Goal: Submit feedback/report problem

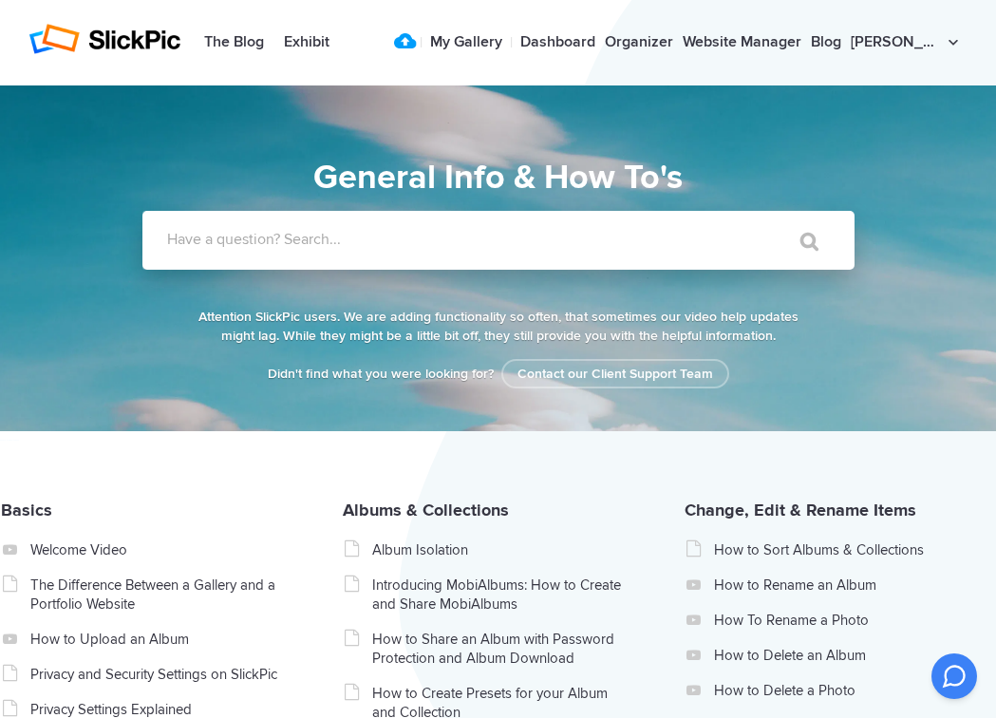
click at [395, 232] on label "Have a question? Search..." at bounding box center [523, 239] width 712 height 19
click at [395, 232] on input "Have a question? Search..." at bounding box center [459, 240] width 634 height 59
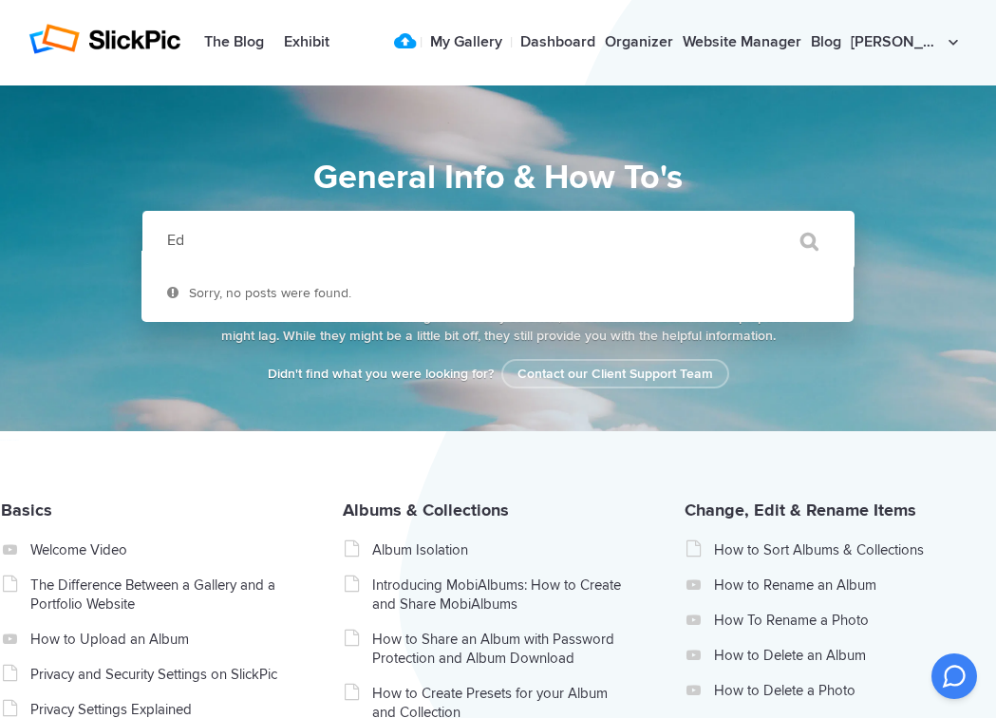
type input "E"
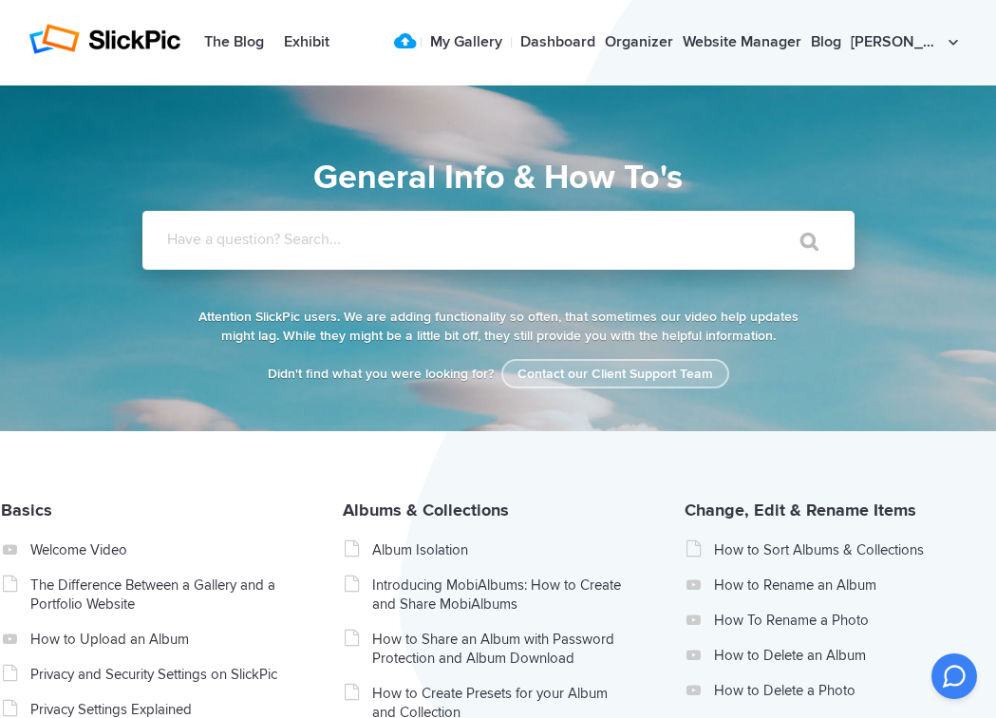
click at [647, 375] on link "Contact our Client Support Team" at bounding box center [615, 373] width 228 height 29
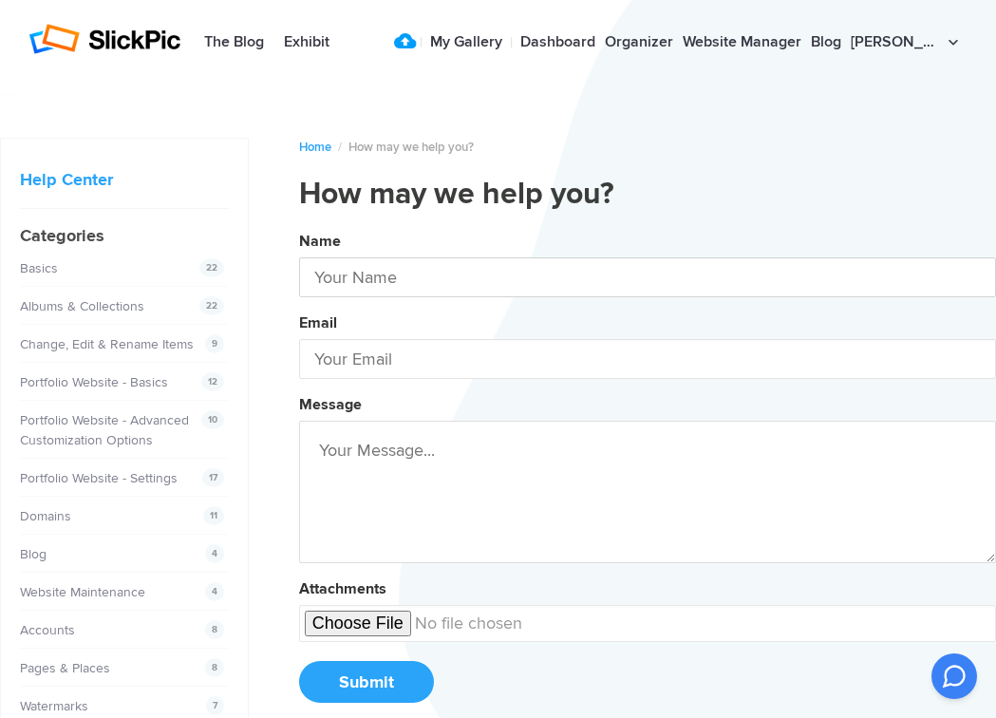
type input "[PERSON_NAME]"
type input "[PERSON_NAME][EMAIL_ADDRESS][DOMAIN_NAME]"
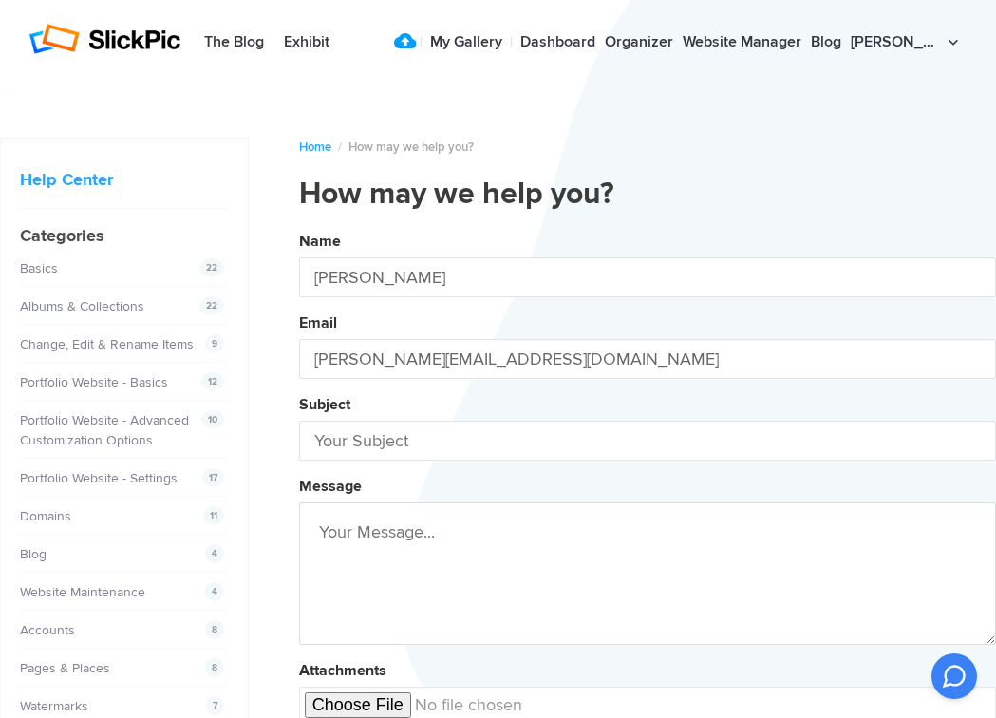
click at [457, 396] on div "Subject" at bounding box center [647, 424] width 697 height 72
click at [376, 455] on input "text" at bounding box center [647, 441] width 697 height 40
click at [647, 517] on button "Name [PERSON_NAME] Email [PERSON_NAME][EMAIL_ADDRESS][DOMAIN_NAME] Subject Edit…" at bounding box center [647, 514] width 697 height 579
type input "Editor not working"
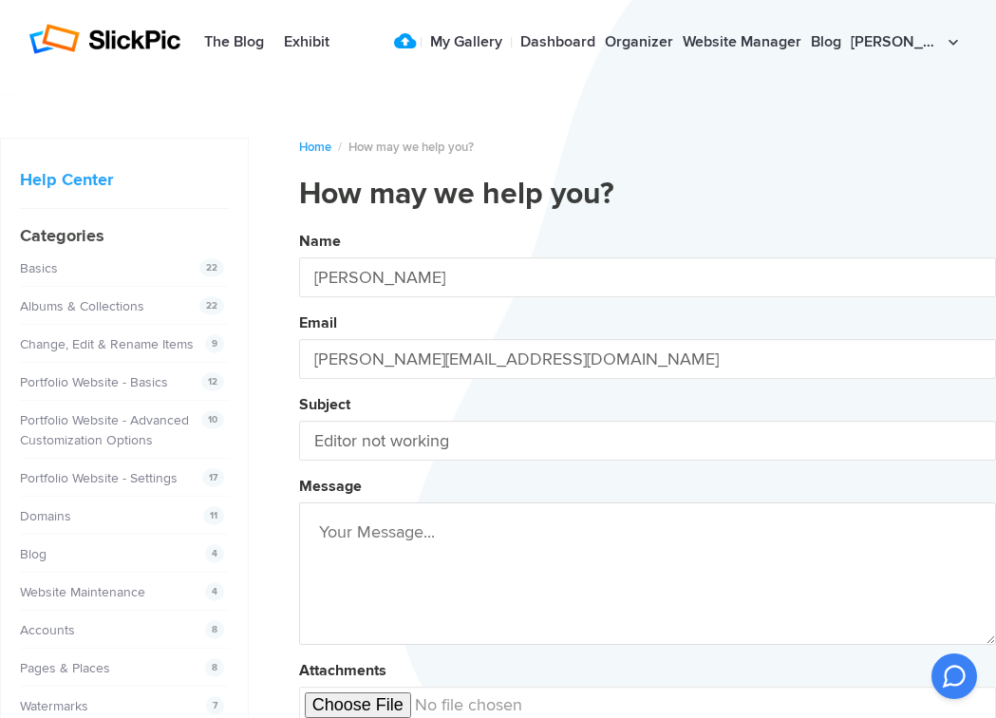
click at [408, 531] on textarea at bounding box center [647, 573] width 697 height 142
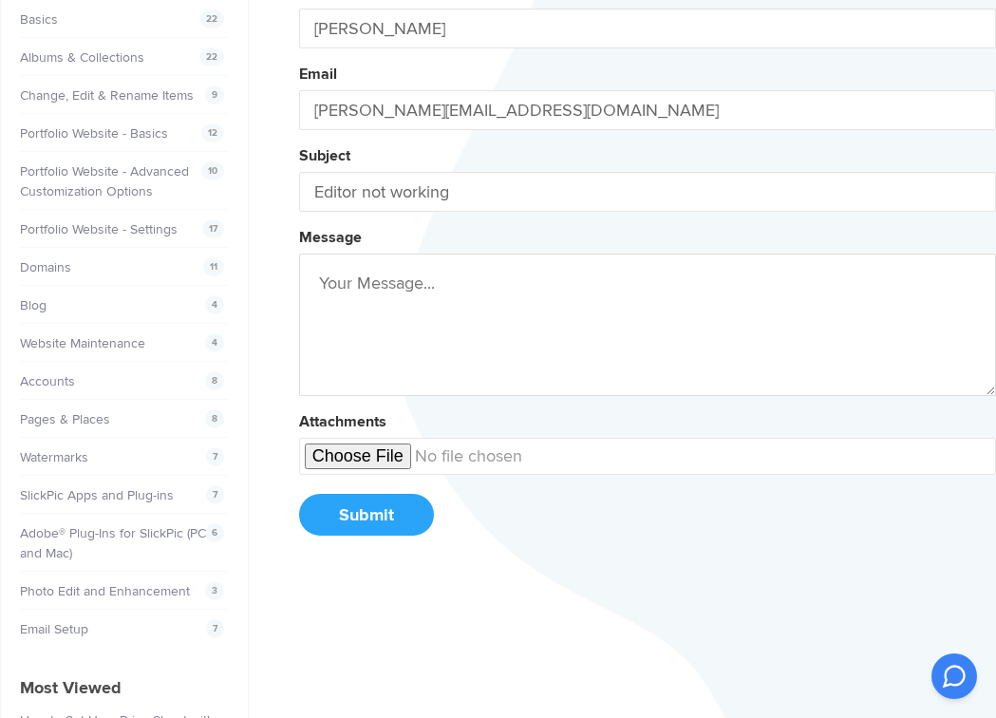
scroll to position [245, 0]
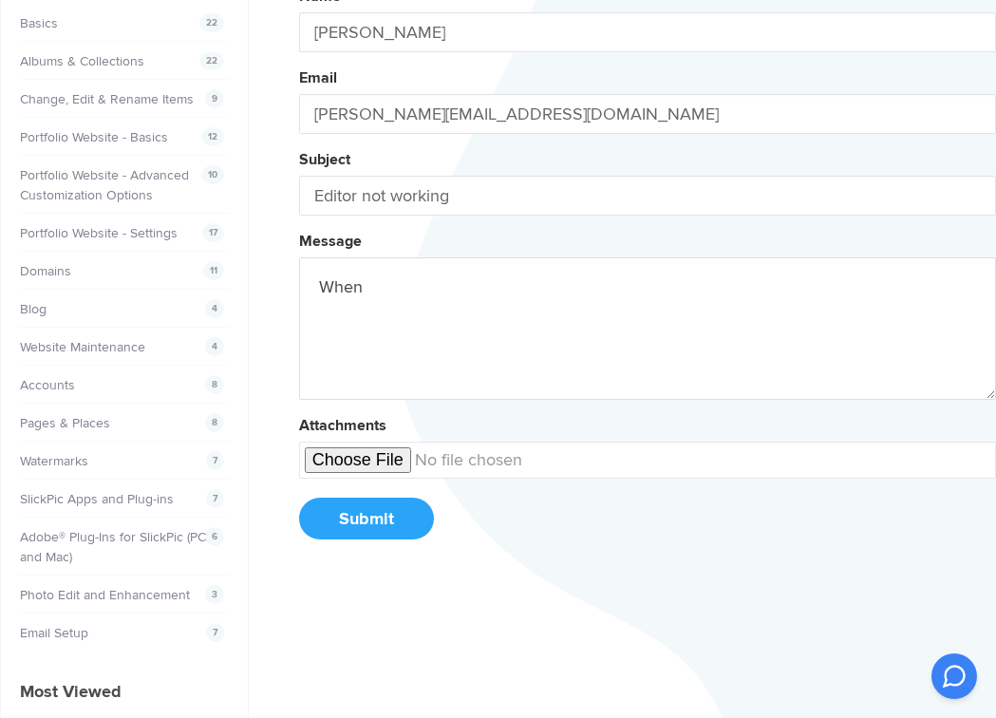
click at [647, 272] on button "Name [PERSON_NAME] Email [PERSON_NAME][EMAIL_ADDRESS][DOMAIN_NAME] Subject Edit…" at bounding box center [647, 269] width 697 height 579
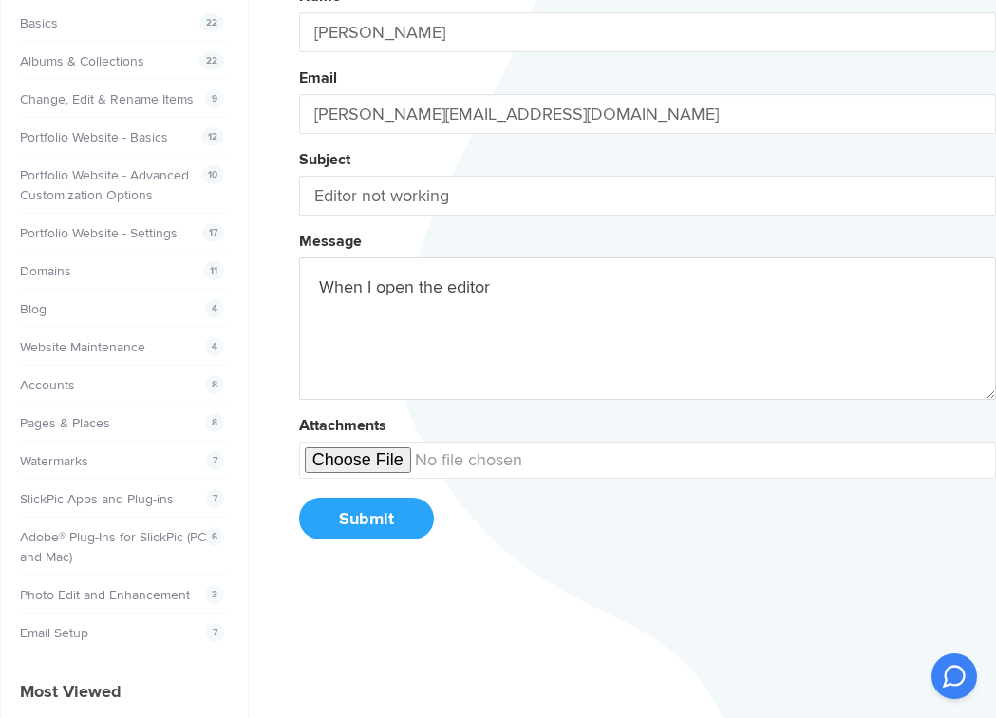
click at [647, 272] on button "Name [PERSON_NAME] Email [PERSON_NAME][EMAIL_ADDRESS][DOMAIN_NAME] Subject Edit…" at bounding box center [647, 269] width 697 height 579
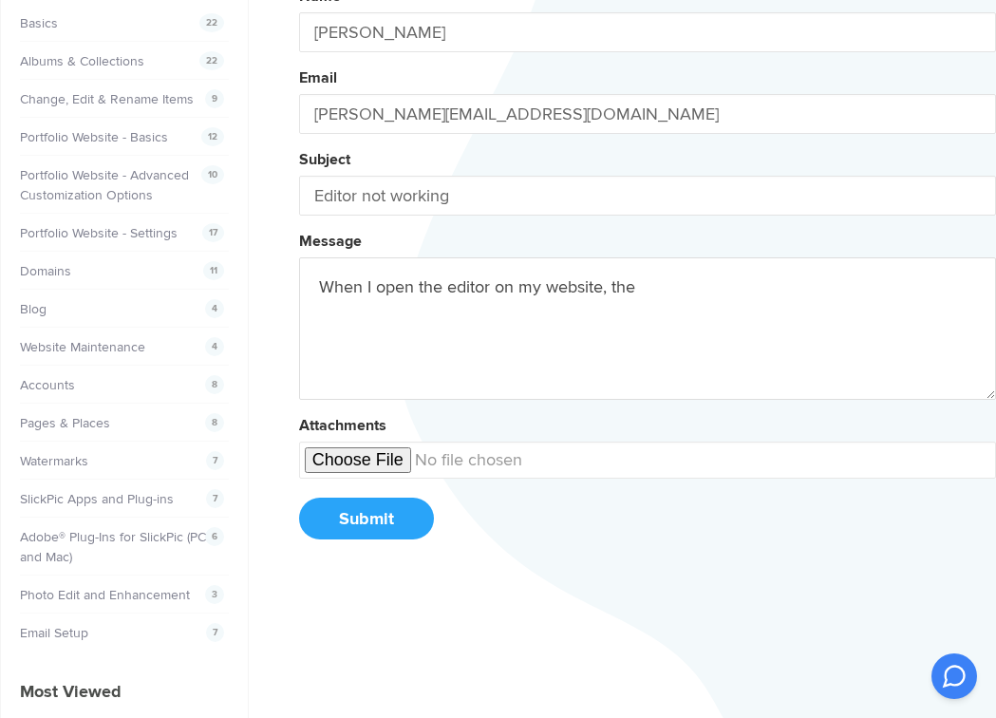
click at [647, 272] on button "Name [PERSON_NAME] Email [PERSON_NAME][EMAIL_ADDRESS][DOMAIN_NAME] Subject Edit…" at bounding box center [647, 269] width 697 height 579
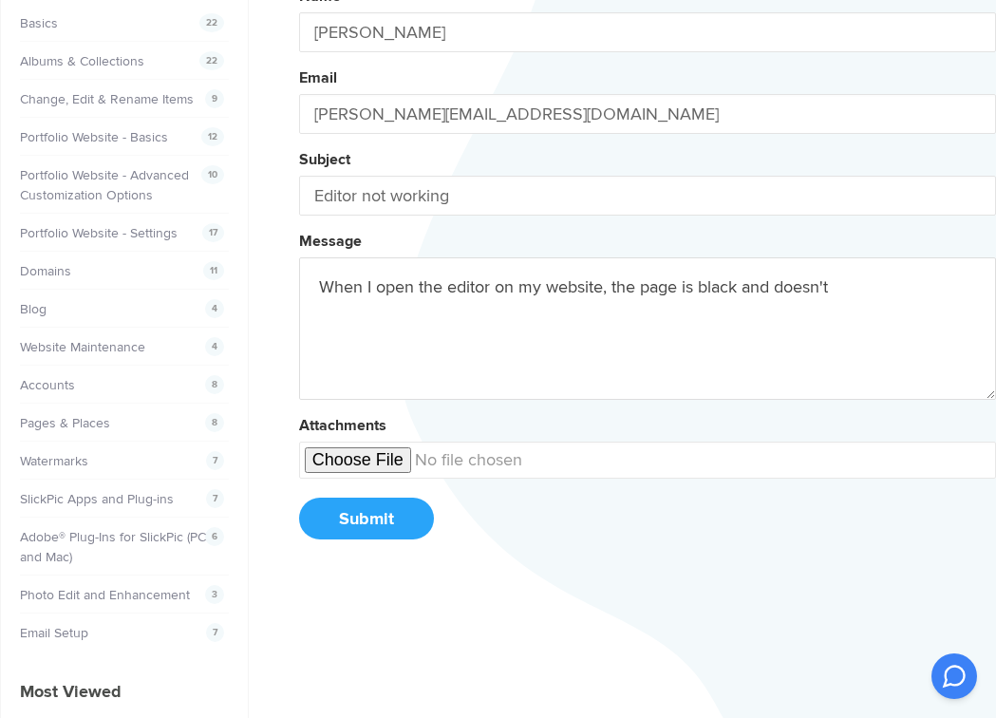
click at [647, 272] on button "Name [PERSON_NAME] Email [PERSON_NAME][EMAIL_ADDRESS][DOMAIN_NAME] Subject Edit…" at bounding box center [647, 269] width 697 height 579
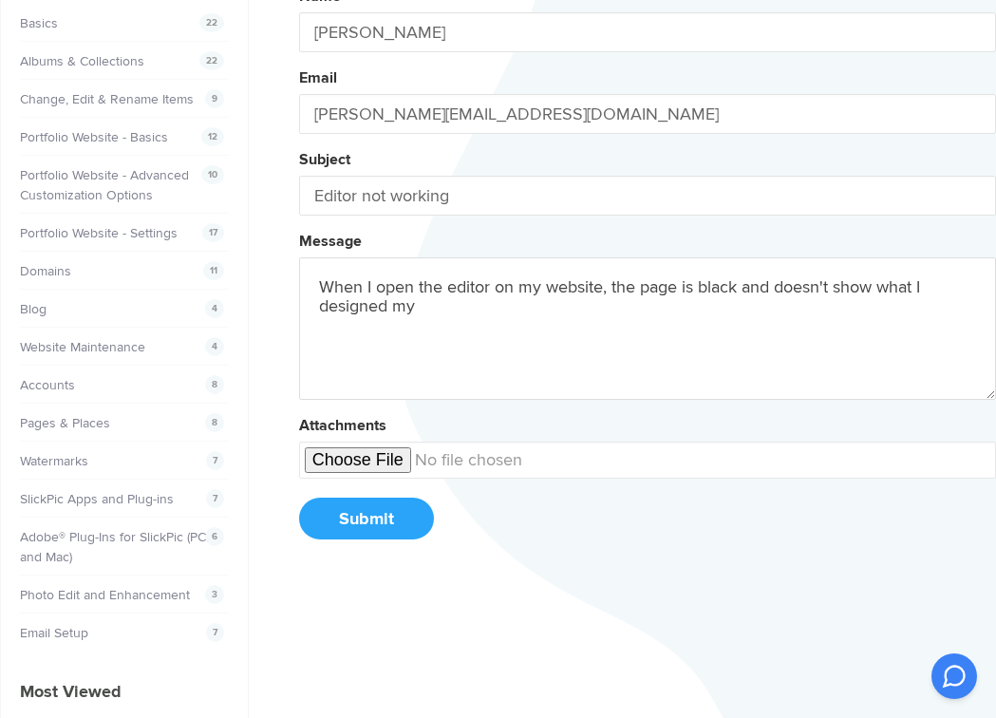
click at [647, 272] on button "Name [PERSON_NAME] Email [PERSON_NAME][EMAIL_ADDRESS][DOMAIN_NAME] Subject Edit…" at bounding box center [647, 269] width 697 height 579
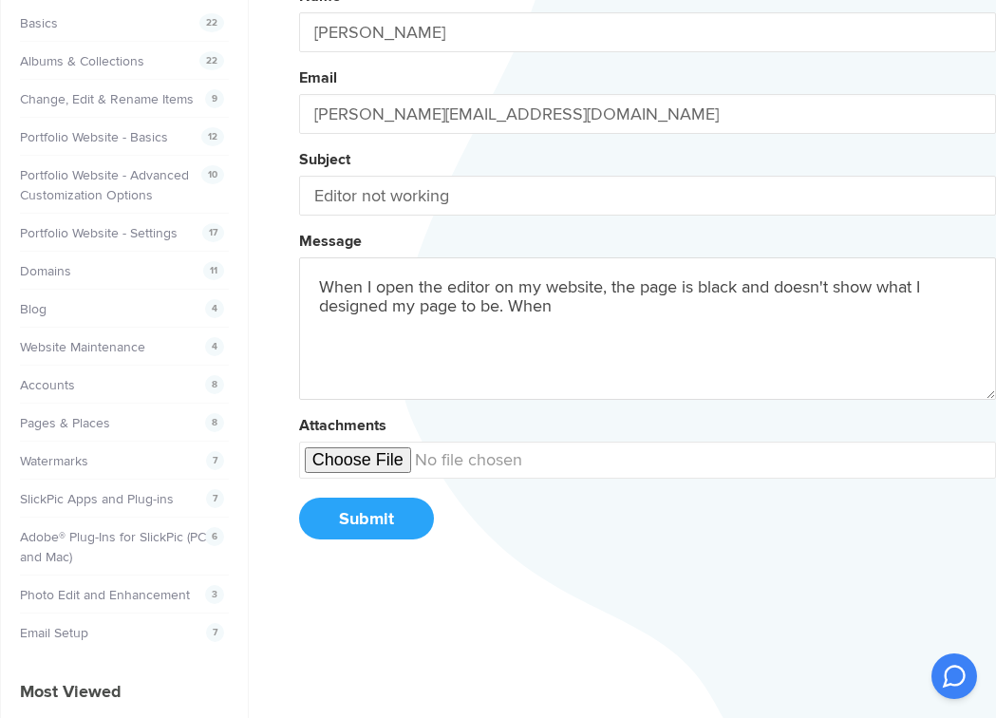
click at [647, 272] on button "Name [PERSON_NAME] Email [PERSON_NAME][EMAIL_ADDRESS][DOMAIN_NAME] Subject Edit…" at bounding box center [647, 269] width 697 height 579
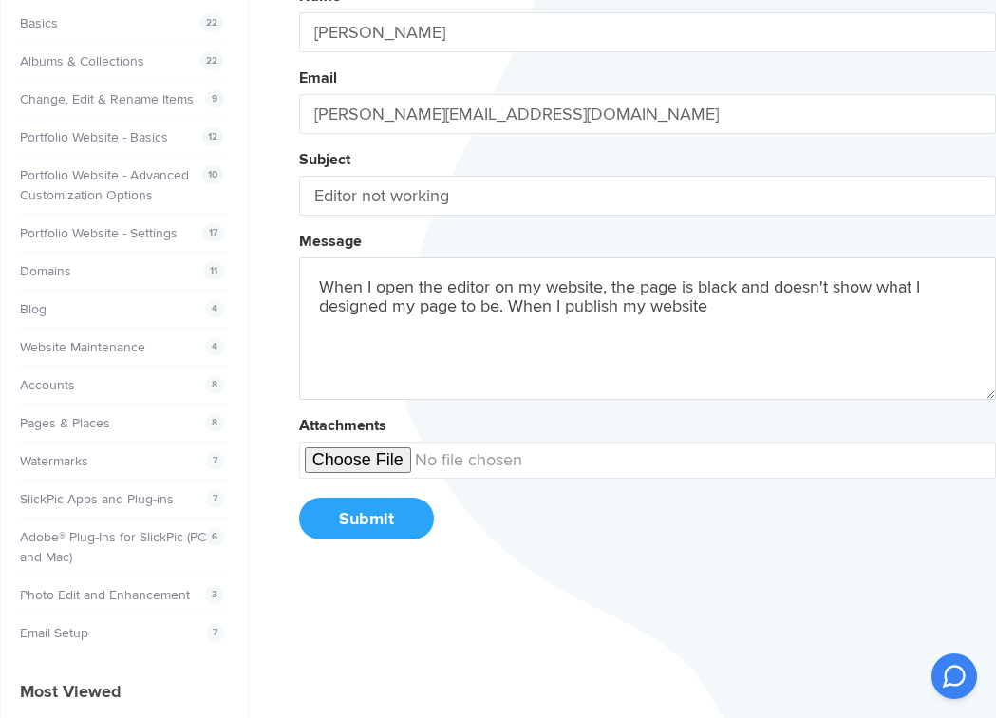
click at [647, 272] on button "Name [PERSON_NAME] Email [PERSON_NAME][EMAIL_ADDRESS][DOMAIN_NAME] Subject Edit…" at bounding box center [647, 269] width 697 height 579
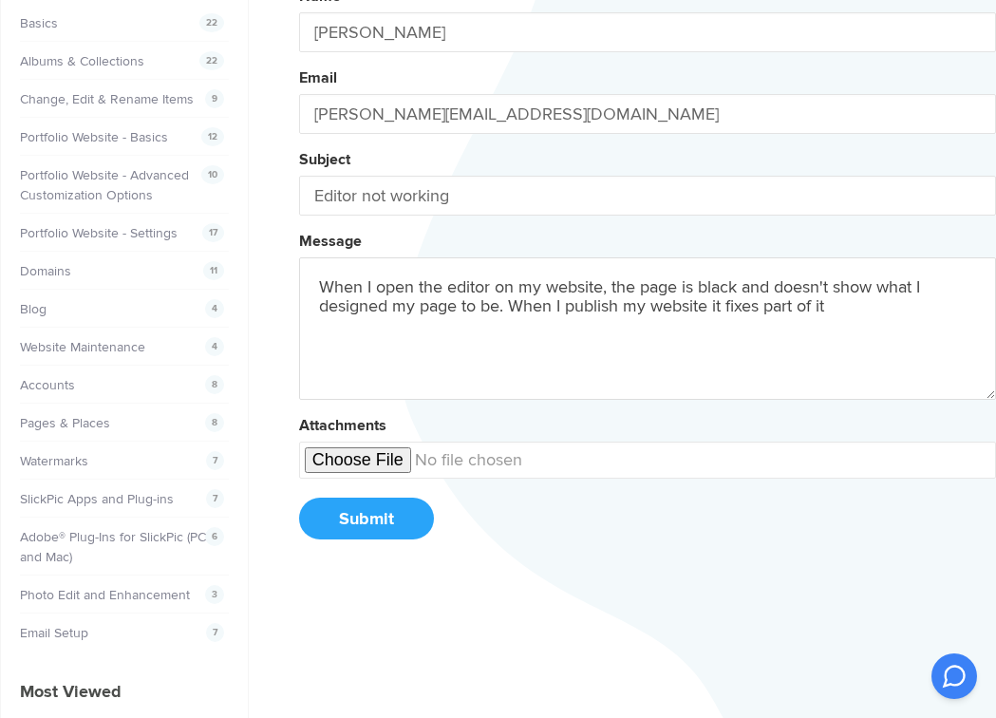
click at [647, 272] on button "Name [PERSON_NAME] Email [PERSON_NAME][EMAIL_ADDRESS][DOMAIN_NAME] Subject Edit…" at bounding box center [647, 269] width 697 height 579
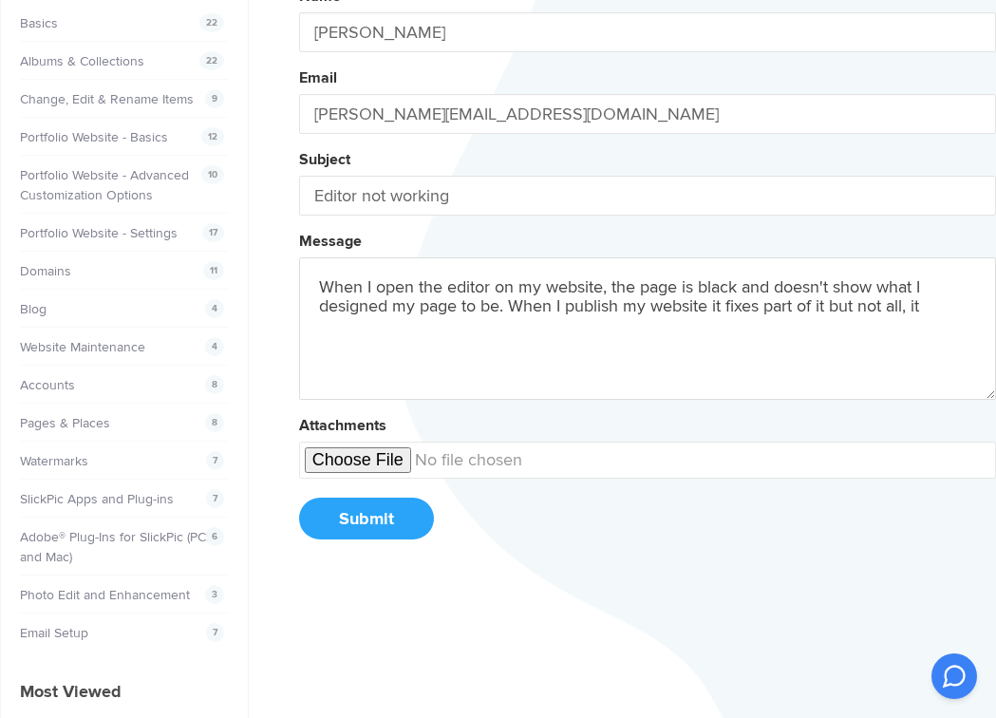
click at [647, 272] on button "Name [PERSON_NAME] Email [PERSON_NAME][EMAIL_ADDRESS][DOMAIN_NAME] Subject Edit…" at bounding box center [647, 269] width 697 height 579
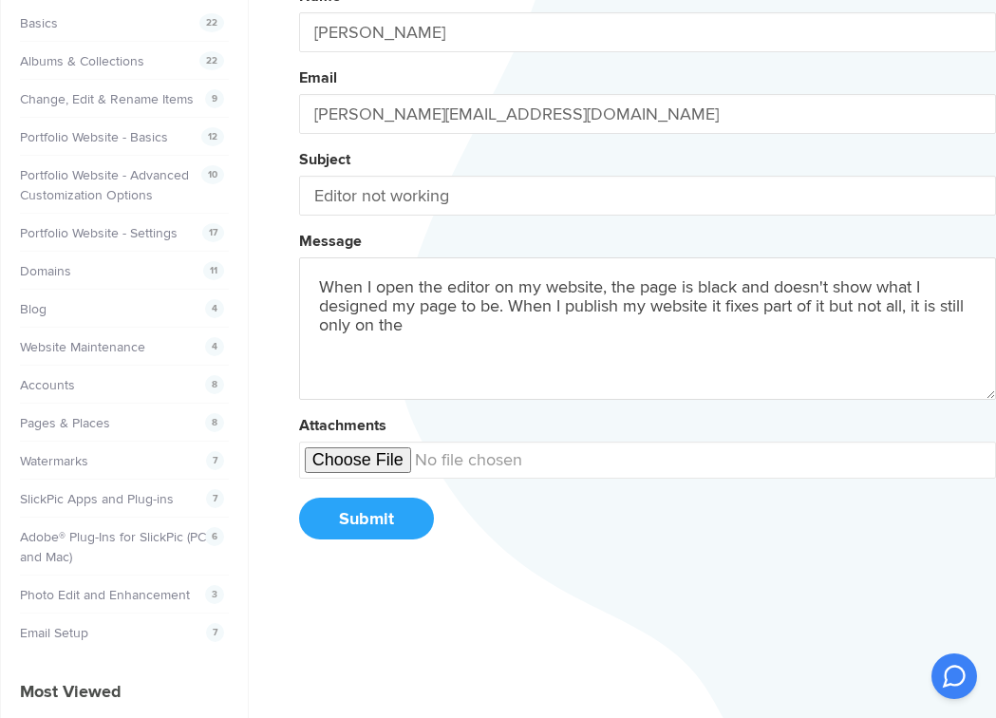
click at [647, 272] on button "Name [PERSON_NAME] Email [PERSON_NAME][EMAIL_ADDRESS][DOMAIN_NAME] Subject Edit…" at bounding box center [647, 269] width 697 height 579
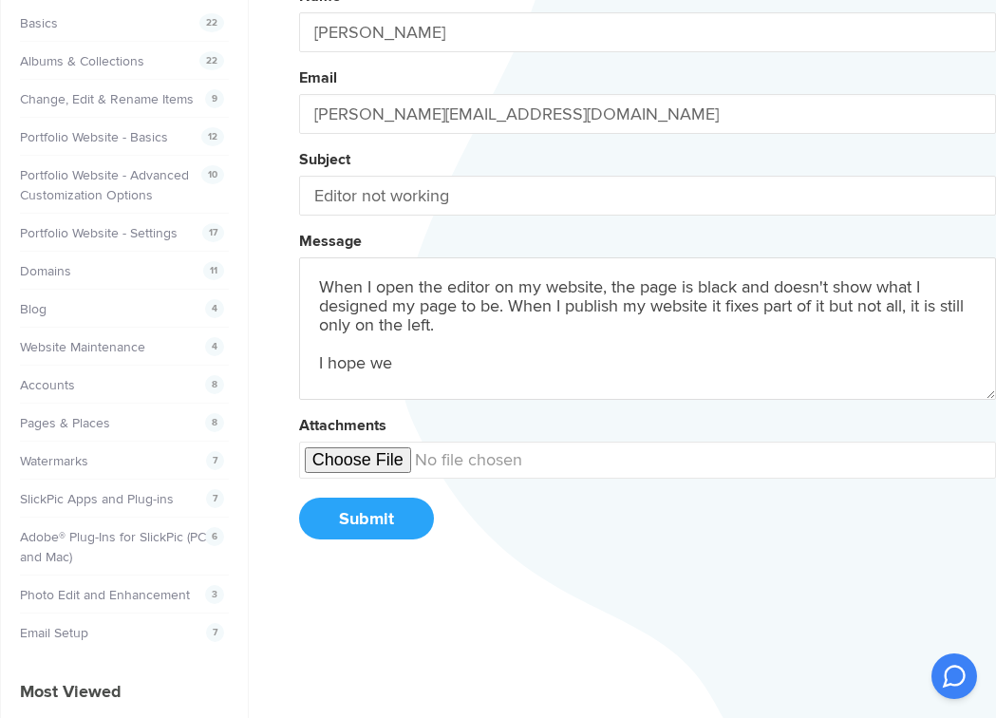
click at [647, 272] on button "Name [PERSON_NAME] Email [PERSON_NAME][EMAIL_ADDRESS][DOMAIN_NAME] Subject Edit…" at bounding box center [647, 269] width 697 height 579
type textarea "When I open the editor on my website, the page is black and doesn't show what I…"
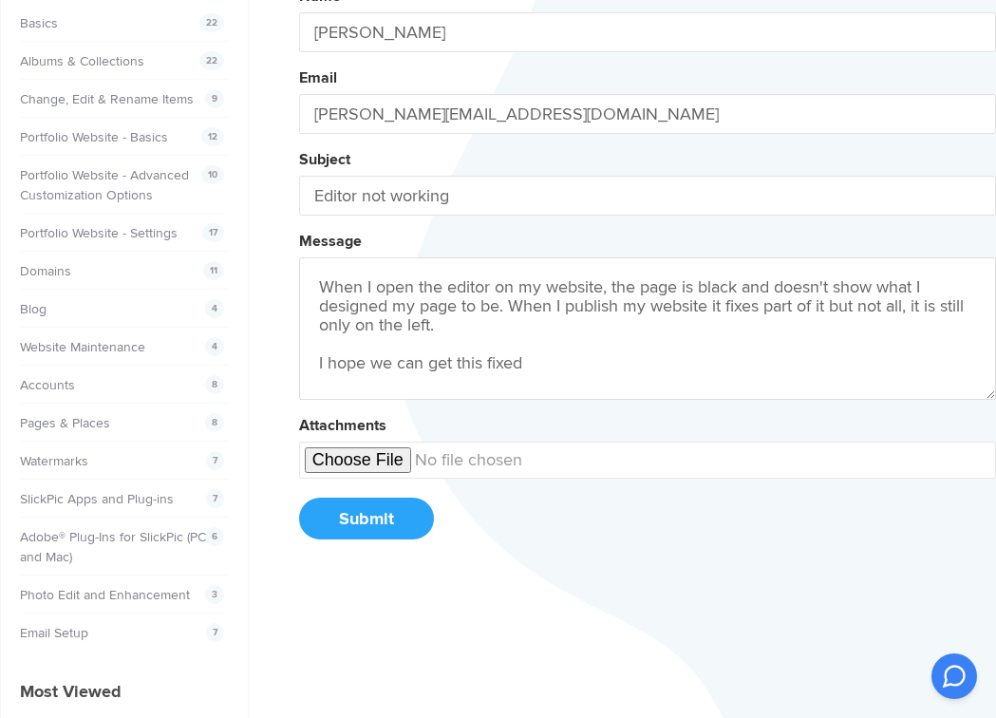
click at [352, 457] on input "file" at bounding box center [647, 460] width 697 height 37
type input "C:\fakepath\Screenshot [DATE] 12.29.41 PM.png"
click at [384, 516] on button "Submit" at bounding box center [366, 519] width 135 height 42
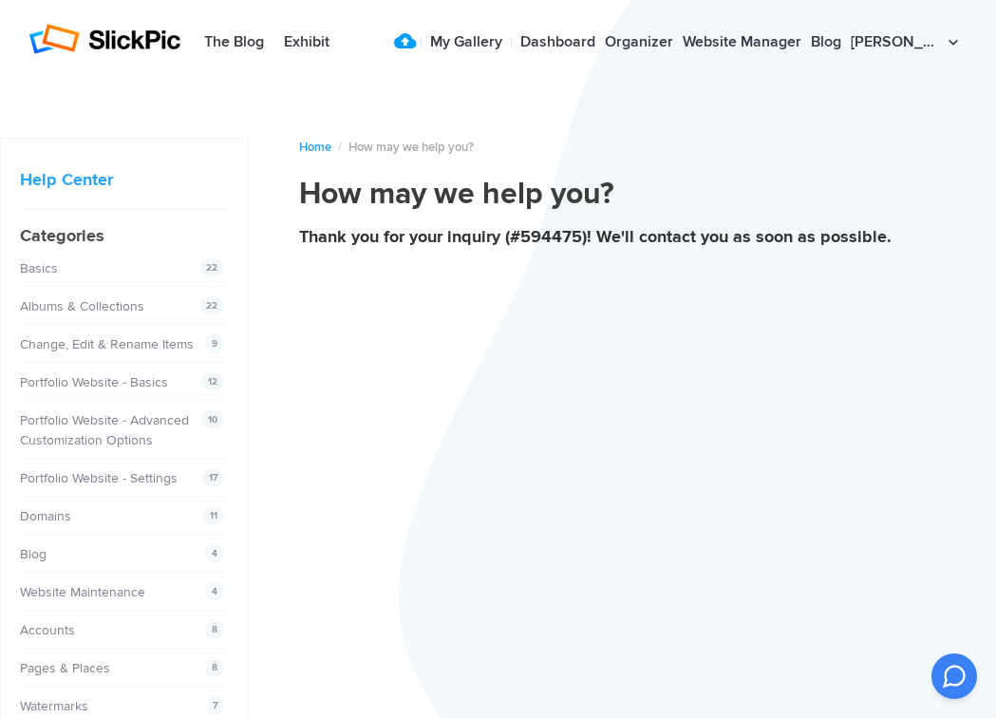
scroll to position [0, 0]
